Goal: Task Accomplishment & Management: Manage account settings

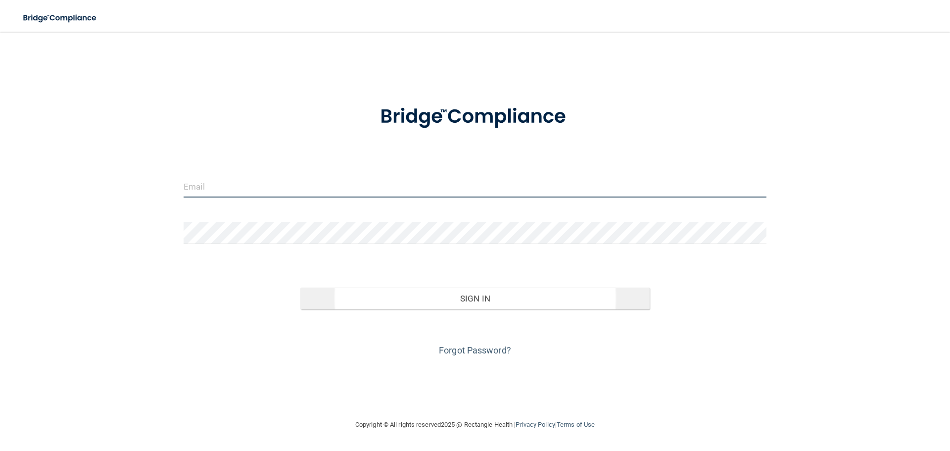
type input "[PERSON_NAME][EMAIL_ADDRESS][DOMAIN_NAME]"
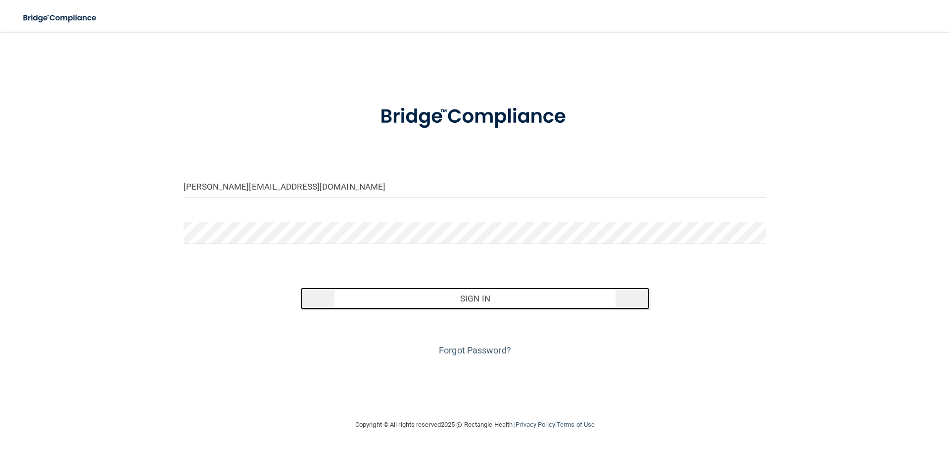
click at [441, 295] on button "Sign In" at bounding box center [475, 298] width 350 height 22
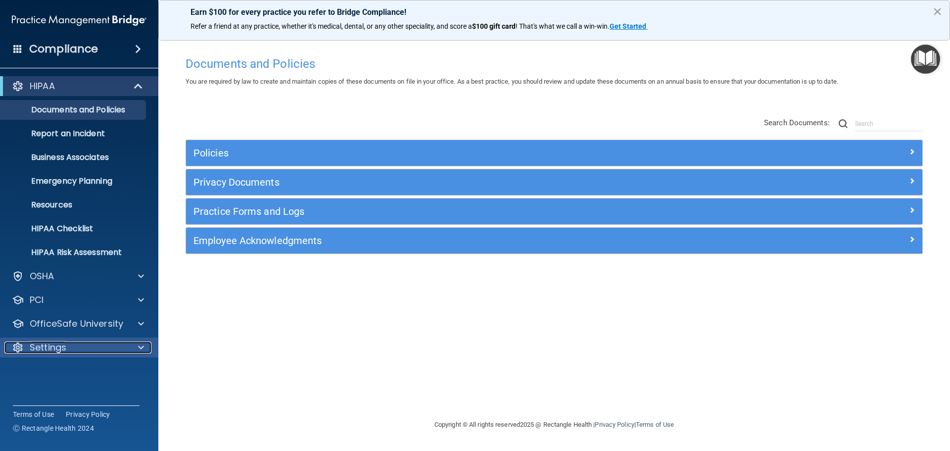
click at [72, 344] on div "Settings" at bounding box center [65, 347] width 123 height 12
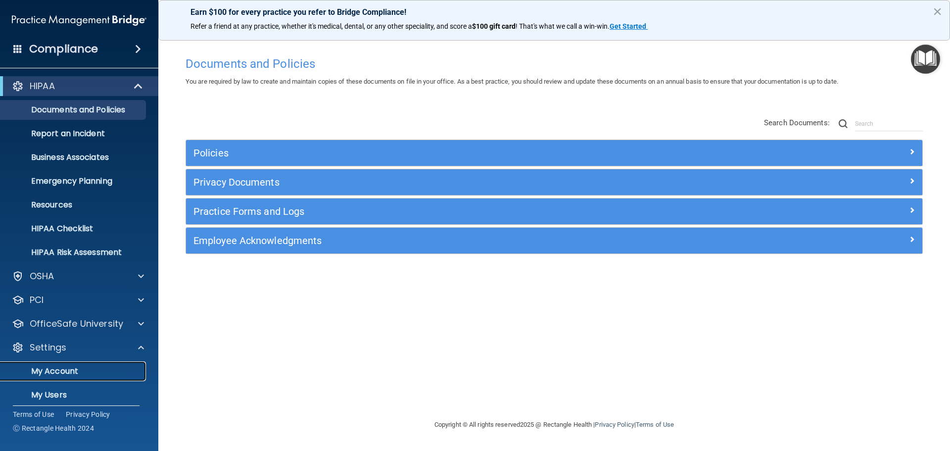
click at [60, 375] on p "My Account" at bounding box center [73, 371] width 135 height 10
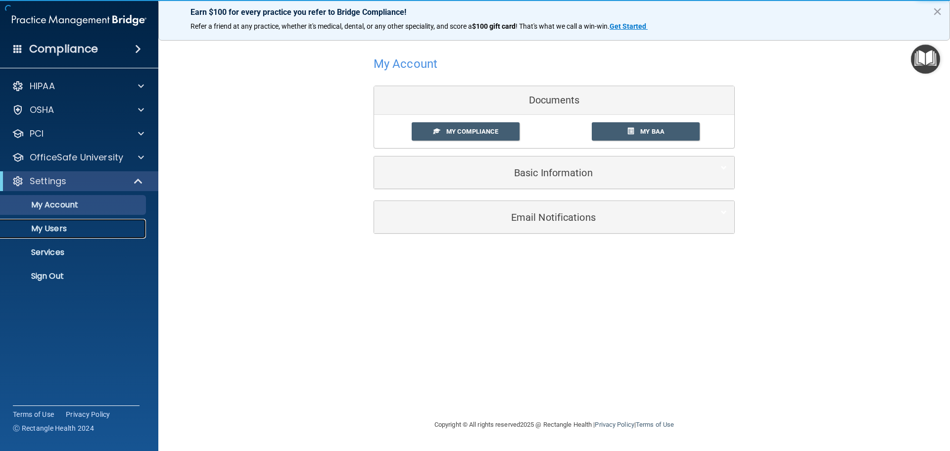
click at [76, 232] on p "My Users" at bounding box center [73, 229] width 135 height 10
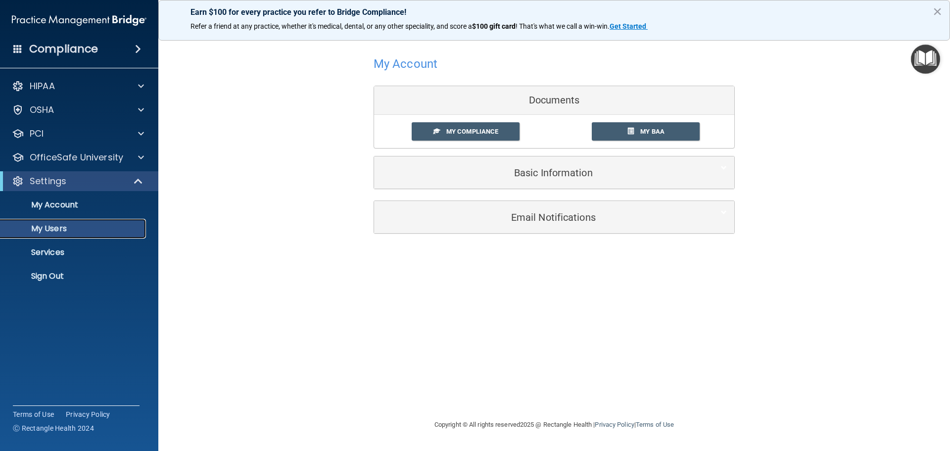
select select "20"
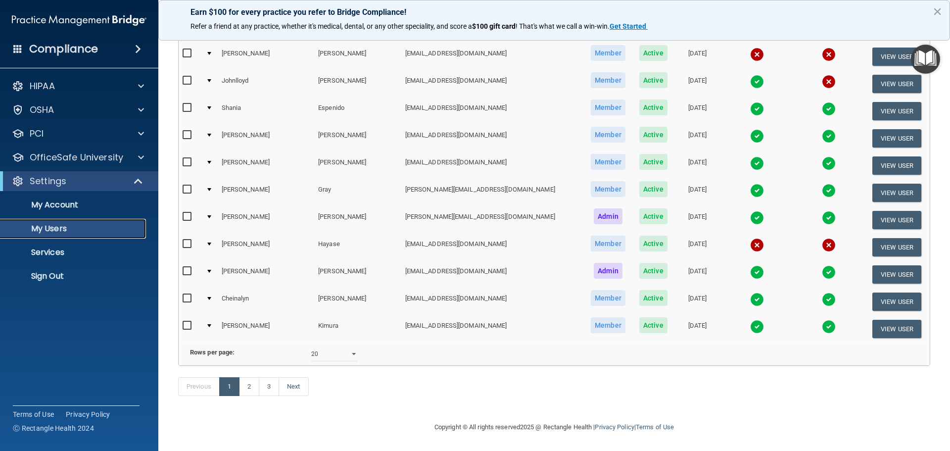
scroll to position [368, 0]
click at [267, 385] on link "3" at bounding box center [269, 386] width 20 height 19
select select "20"
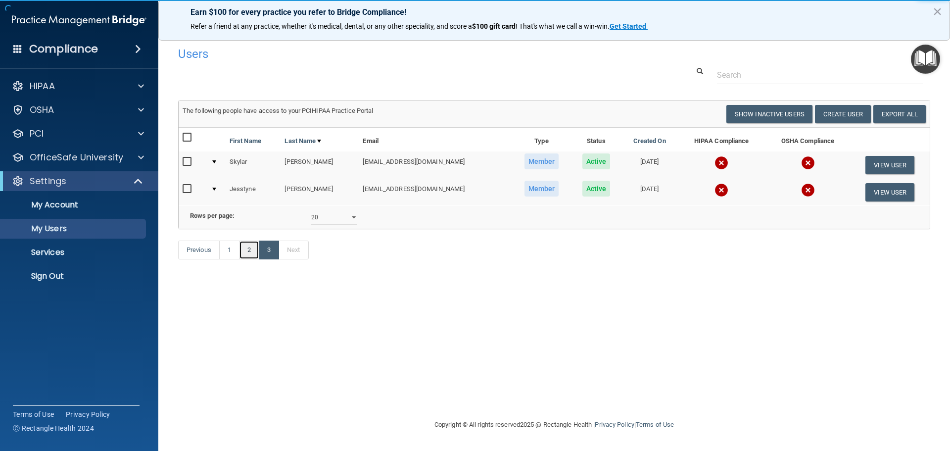
click at [248, 259] on link "2" at bounding box center [249, 249] width 20 height 19
select select "20"
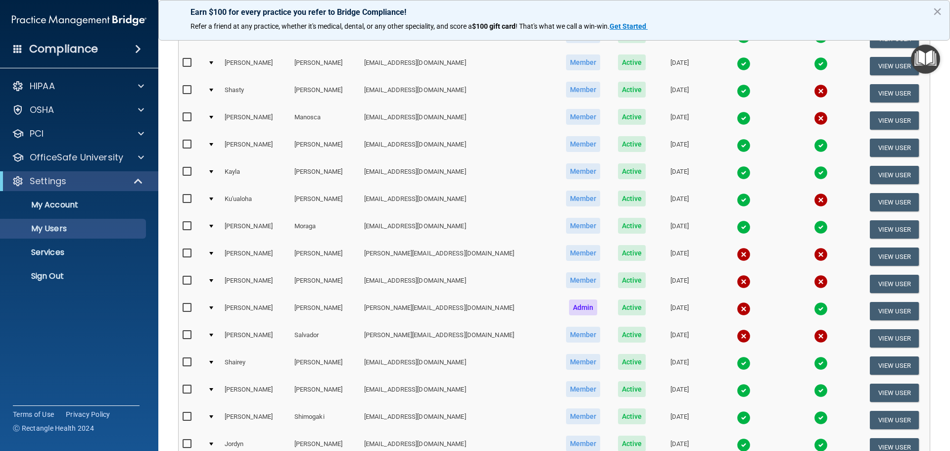
scroll to position [198, 0]
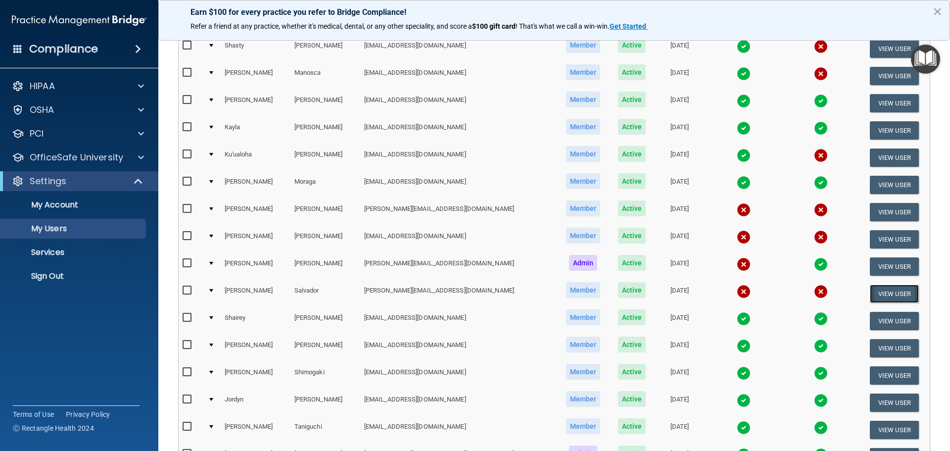
click at [883, 295] on button "View User" at bounding box center [894, 294] width 49 height 18
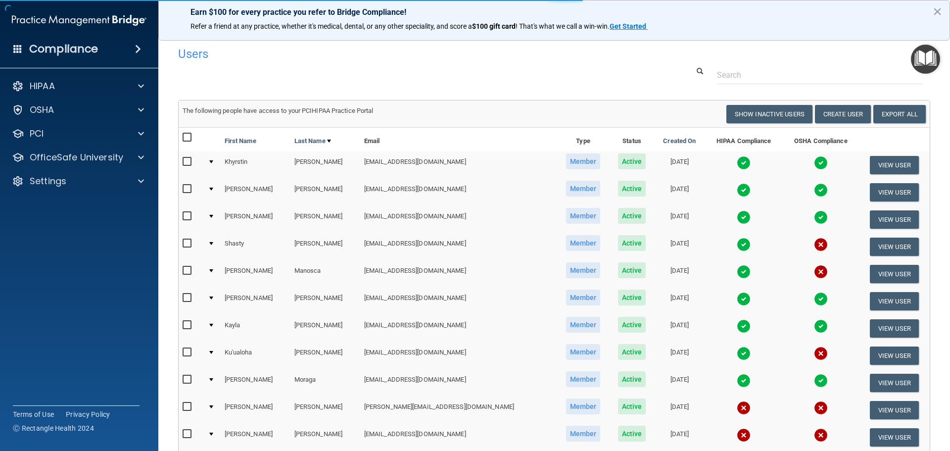
select select "practice_member"
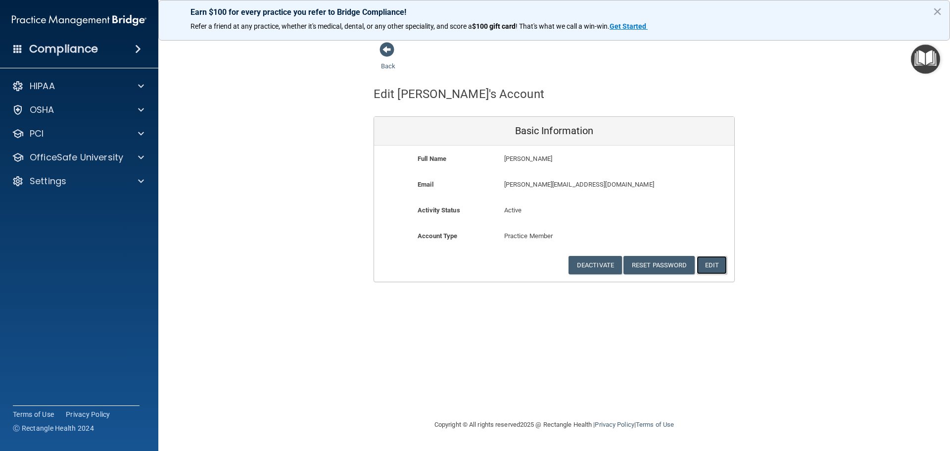
click at [707, 264] on button "Edit" at bounding box center [712, 265] width 30 height 18
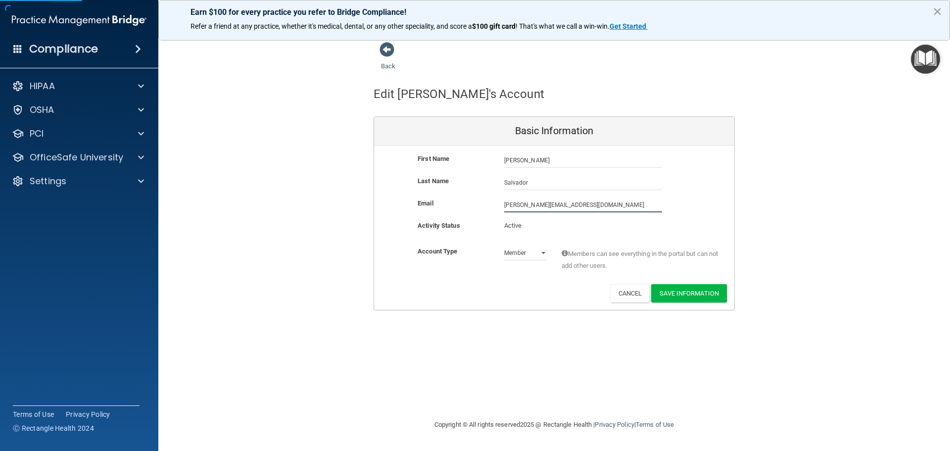
click at [569, 201] on input "[PERSON_NAME][EMAIL_ADDRESS][DOMAIN_NAME]" at bounding box center [583, 204] width 158 height 15
drag, startPoint x: 593, startPoint y: 201, endPoint x: 479, endPoint y: 181, distance: 115.6
click at [482, 183] on div "First Name [PERSON_NAME] [PERSON_NAME] Last Name [PERSON_NAME] [PERSON_NAME][EM…" at bounding box center [554, 227] width 360 height 164
type input "[PERSON_NAME][EMAIL_ADDRESS][DOMAIN_NAME]"
click at [671, 289] on button "Save Information" at bounding box center [689, 293] width 76 height 18
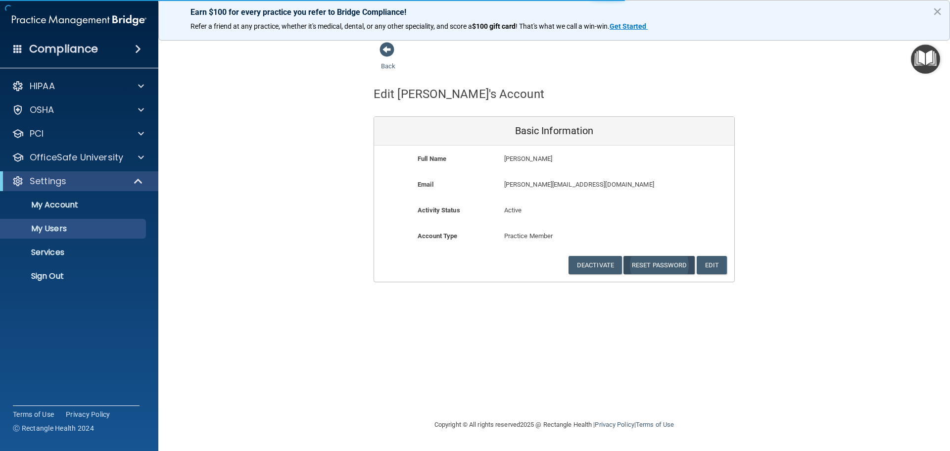
select select "20"
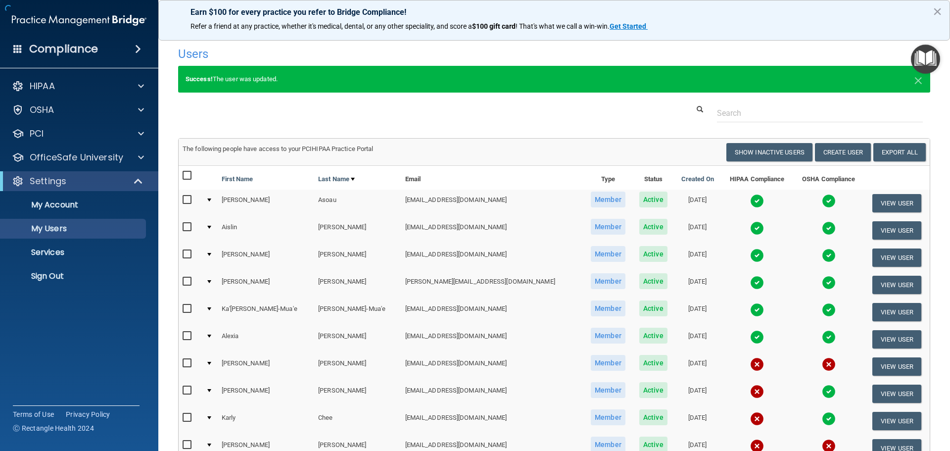
click at [674, 261] on td "[DATE]" at bounding box center [697, 257] width 47 height 27
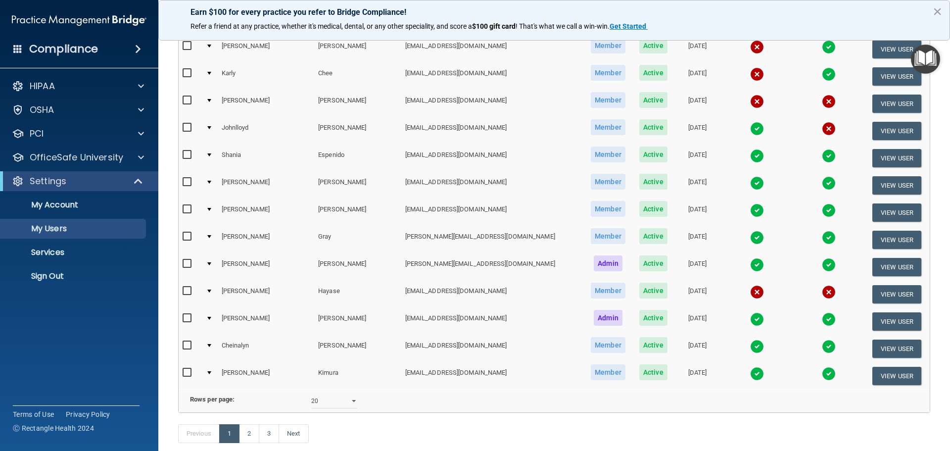
scroll to position [346, 0]
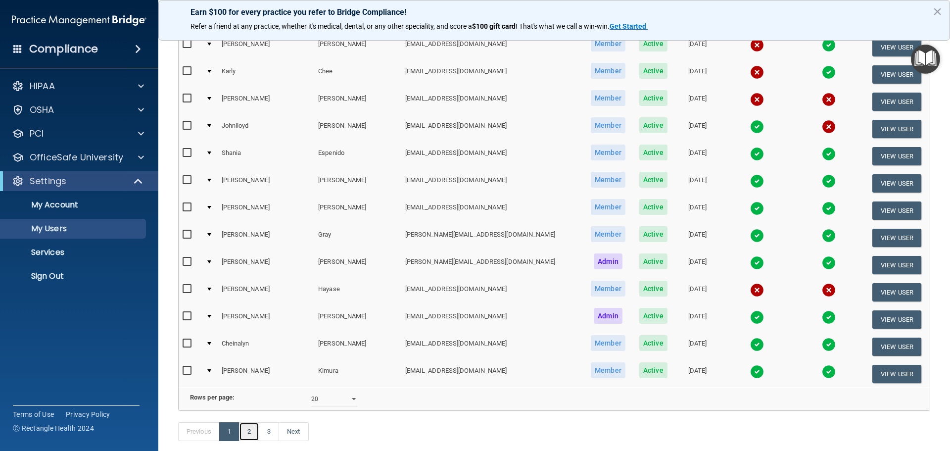
click at [247, 441] on link "2" at bounding box center [249, 431] width 20 height 19
select select "20"
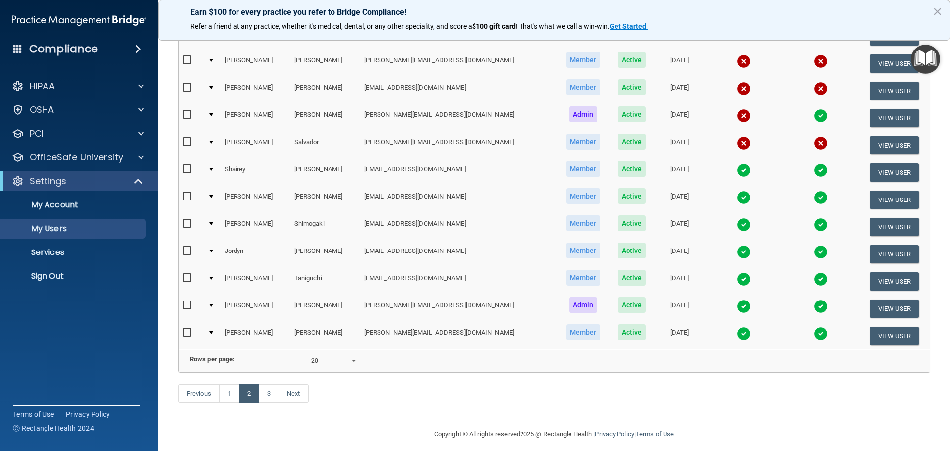
click at [187, 140] on input "checkbox" at bounding box center [188, 142] width 11 height 8
checkbox input "true"
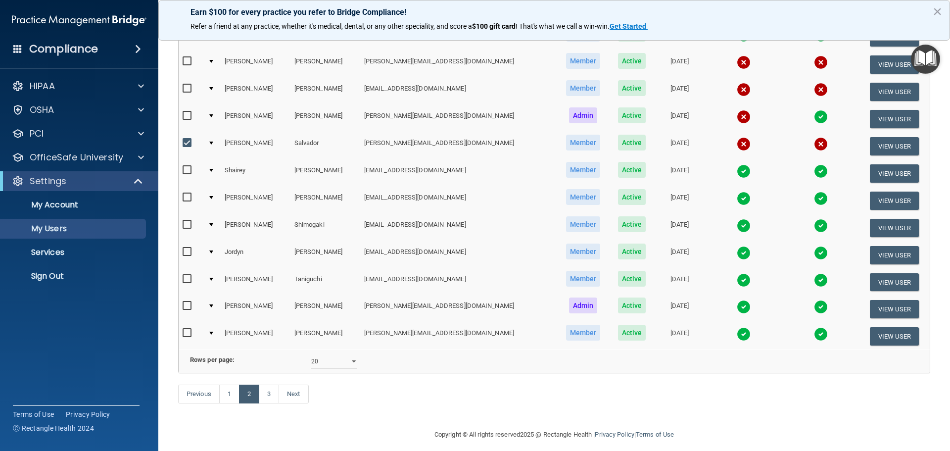
scroll to position [347, 0]
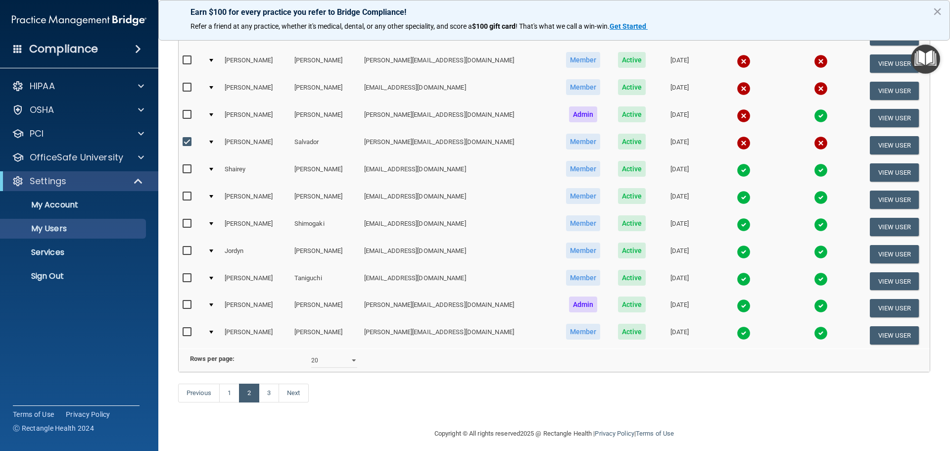
click at [213, 142] on div at bounding box center [211, 142] width 4 height 3
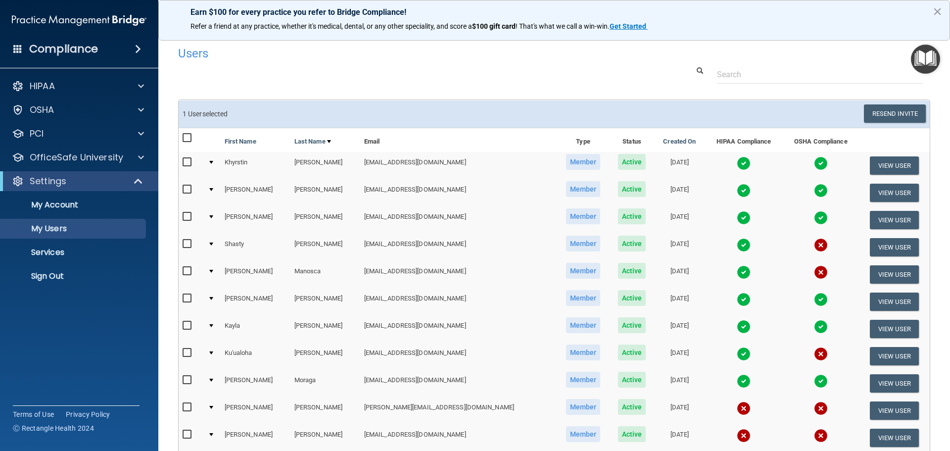
scroll to position [0, 0]
click at [883, 109] on button "Resend Invite" at bounding box center [895, 114] width 62 height 18
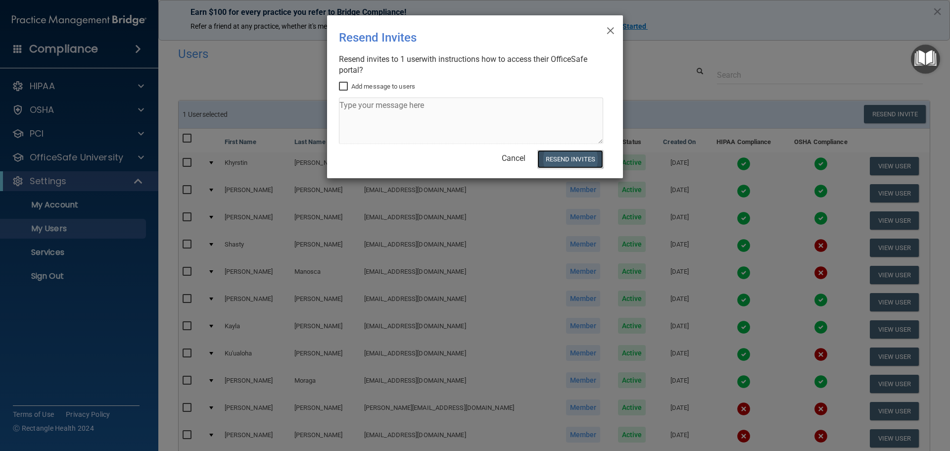
click at [569, 155] on button "Resend Invites" at bounding box center [570, 159] width 66 height 18
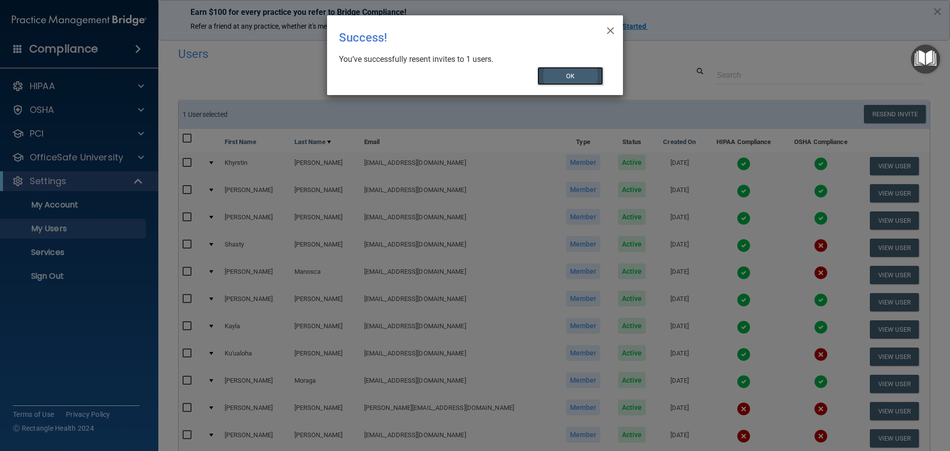
click at [601, 82] on button "OK" at bounding box center [570, 76] width 66 height 18
